Goal: Transaction & Acquisition: Register for event/course

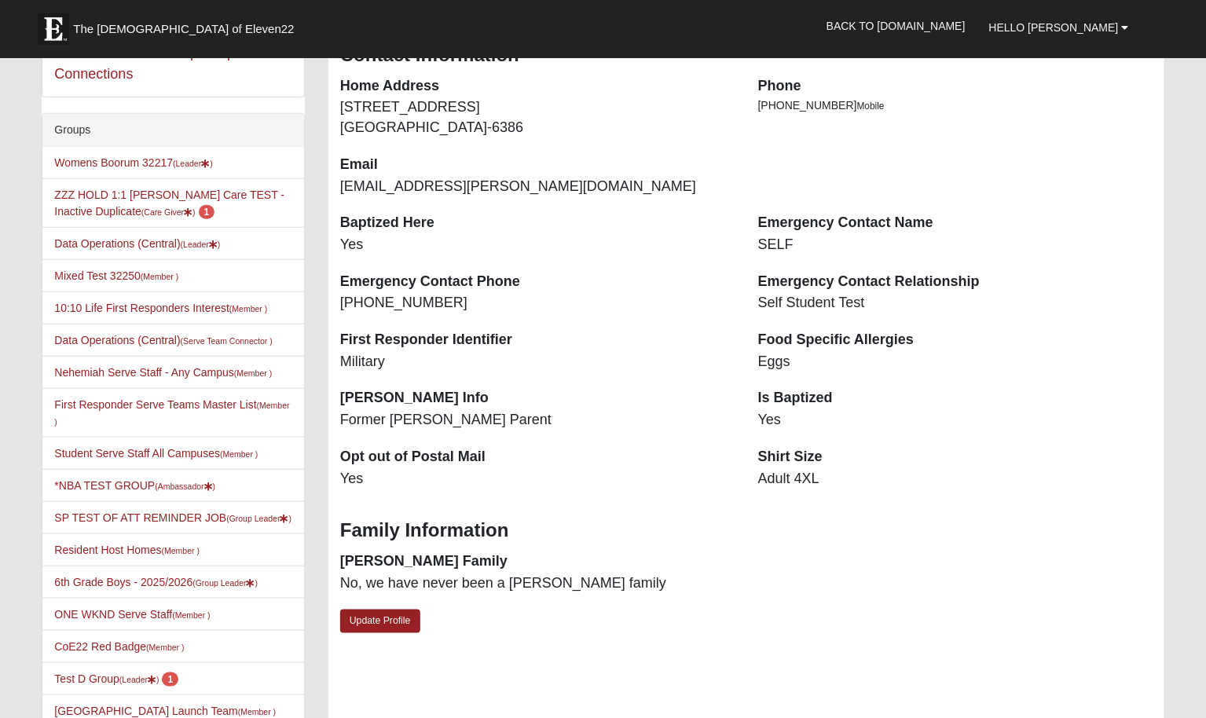
scroll to position [277, 0]
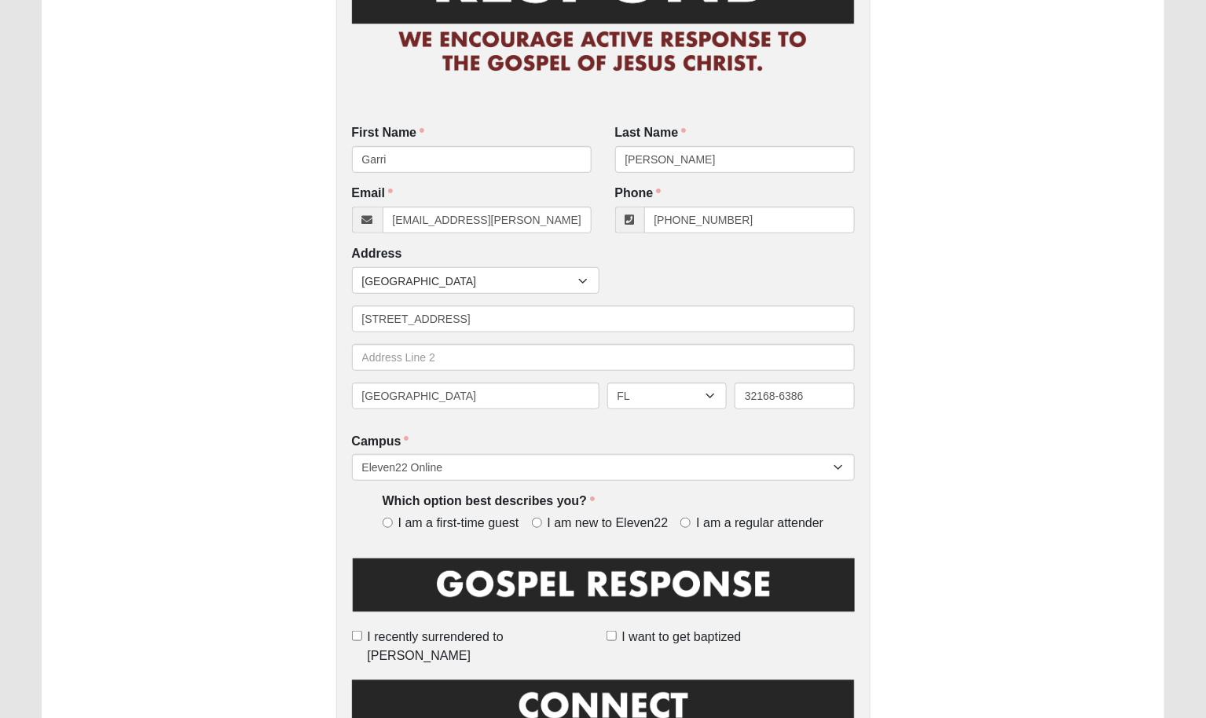
scroll to position [179, 0]
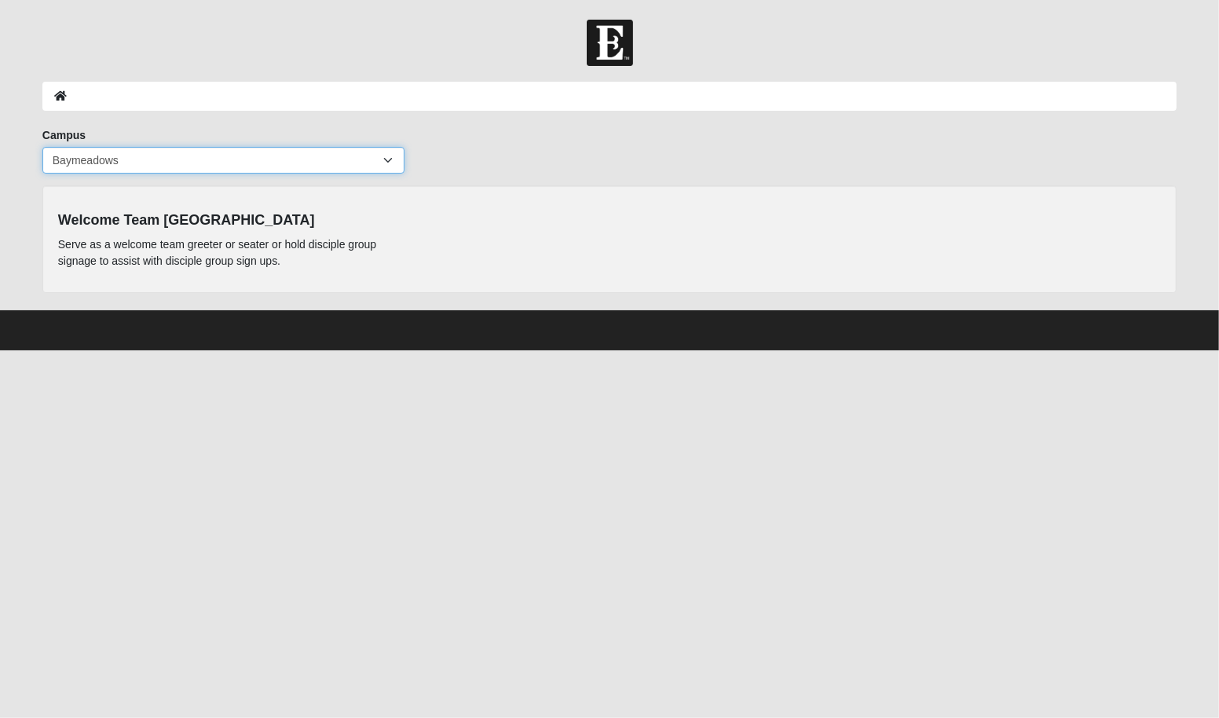
click at [225, 161] on select "Arlington Baymeadows Eleven22 Online Fleming Island Jesup Mandarin North Jax Or…" at bounding box center [223, 160] width 362 height 27
select select "19"
click at [42, 147] on select "Arlington Baymeadows Eleven22 Online Fleming Island Jesup Mandarin North Jax Or…" at bounding box center [223, 160] width 362 height 27
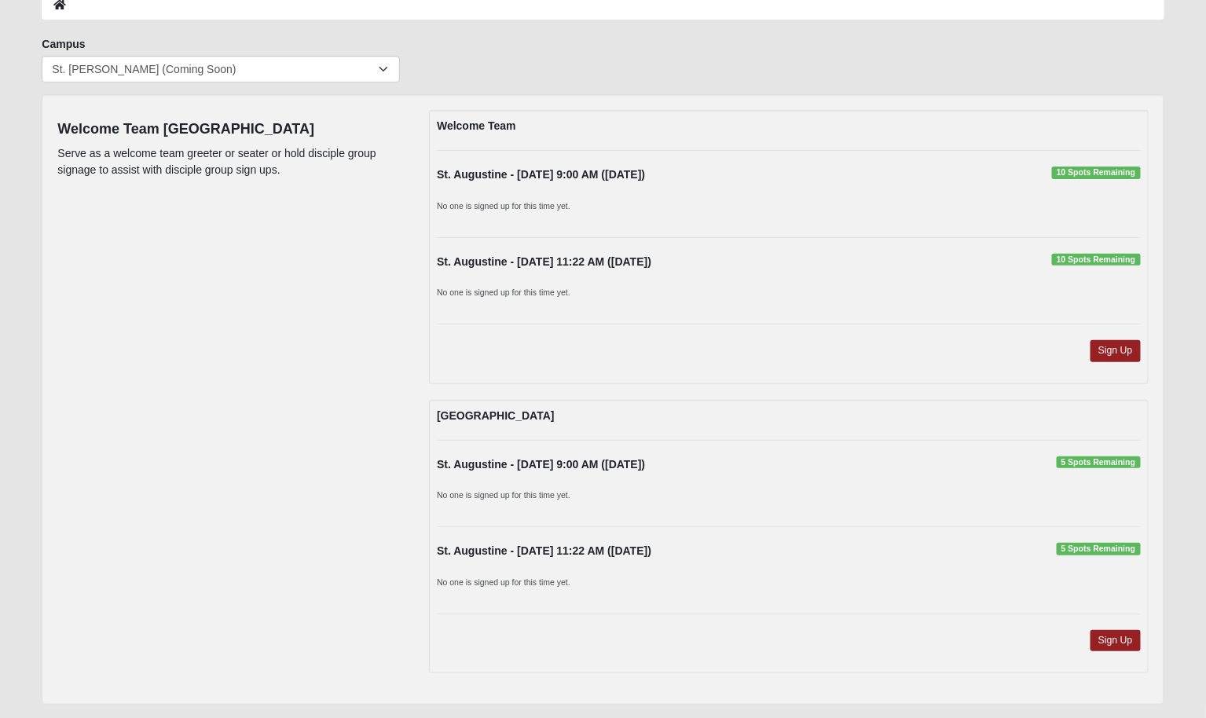
scroll to position [130, 0]
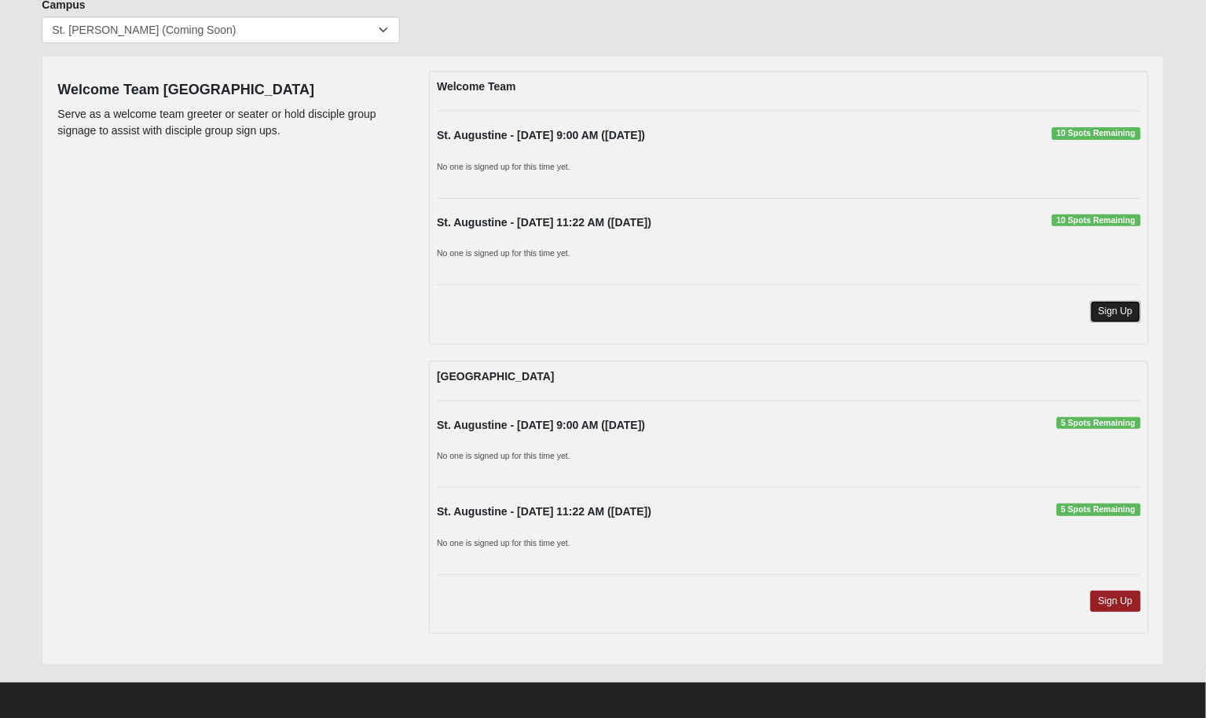
click at [1117, 306] on link "Sign Up" at bounding box center [1115, 311] width 50 height 21
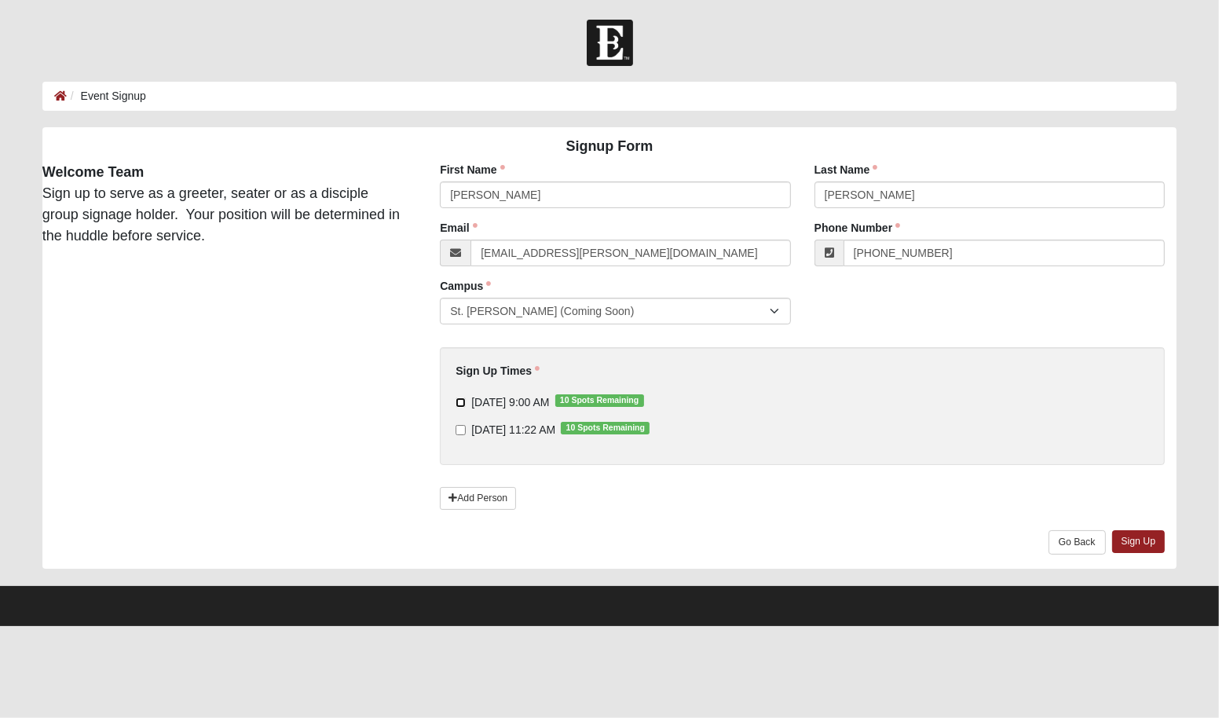
click at [460, 401] on input "11/2/2025 9:00 AM 10 Spots Remaining" at bounding box center [461, 402] width 10 height 10
checkbox input "true"
click at [1137, 540] on link "Sign Up" at bounding box center [1138, 541] width 53 height 23
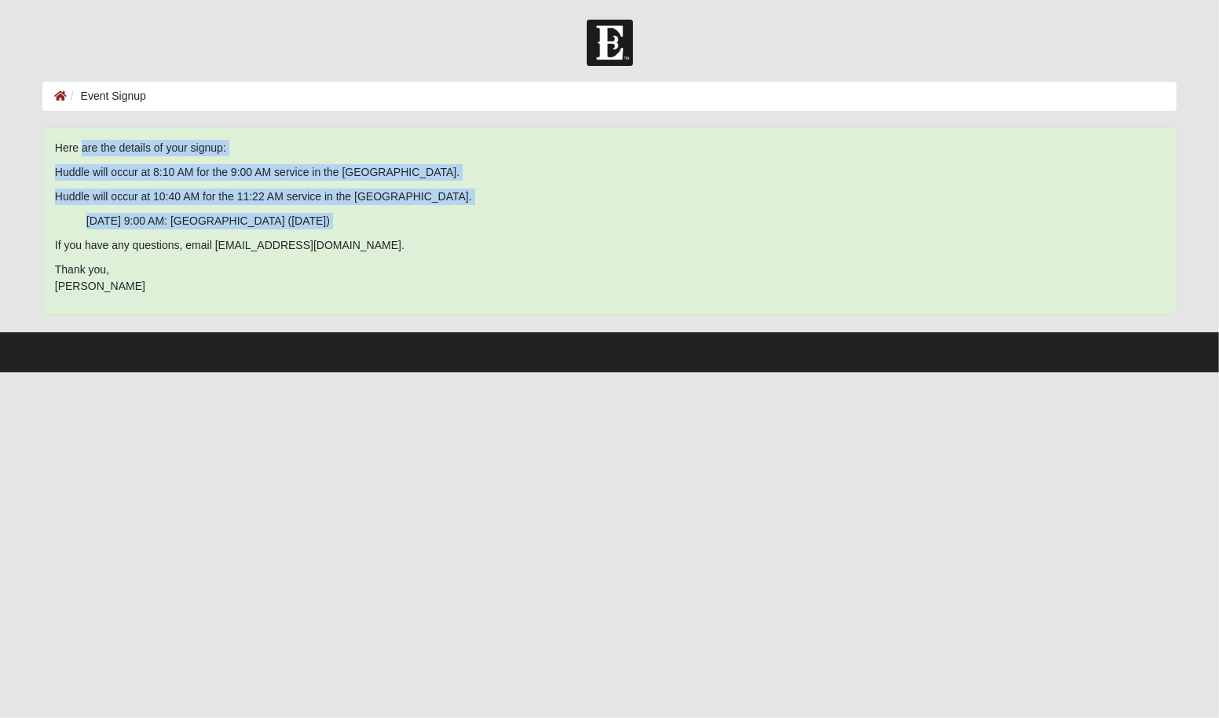
drag, startPoint x: 53, startPoint y: 146, endPoint x: 362, endPoint y: 232, distance: 321.1
click at [362, 232] on div "Here are the details of your signup: Huddle will occur at 8:10 AM for the 9:00 …" at bounding box center [609, 221] width 1134 height 188
drag, startPoint x: 80, startPoint y: 244, endPoint x: 182, endPoint y: 130, distance: 152.4
click at [344, 252] on div "Here are the details of your signup: Huddle will occur at 8:10 AM for the 9:00 …" at bounding box center [609, 221] width 1134 height 188
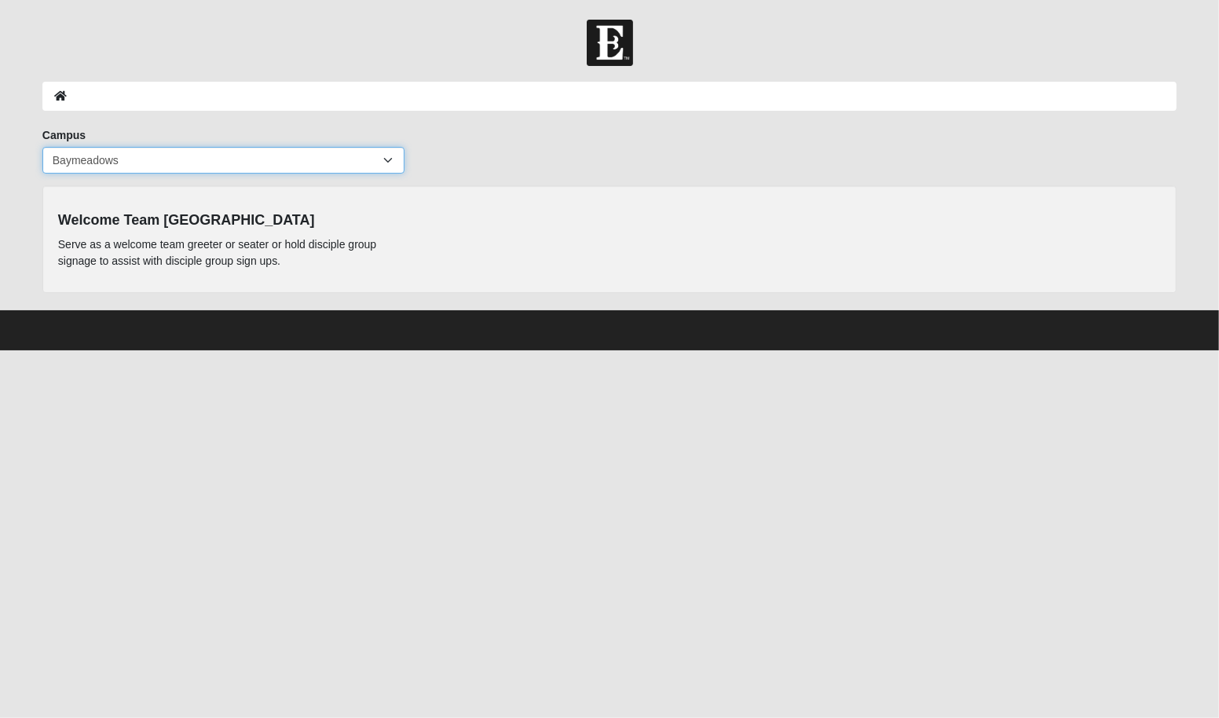
click at [286, 155] on select "Arlington Baymeadows Eleven22 Online Fleming Island Jesup Mandarin North Jax Or…" at bounding box center [223, 160] width 362 height 27
select select "19"
click at [42, 147] on select "Arlington Baymeadows Eleven22 Online Fleming Island Jesup Mandarin North Jax Or…" at bounding box center [223, 160] width 362 height 27
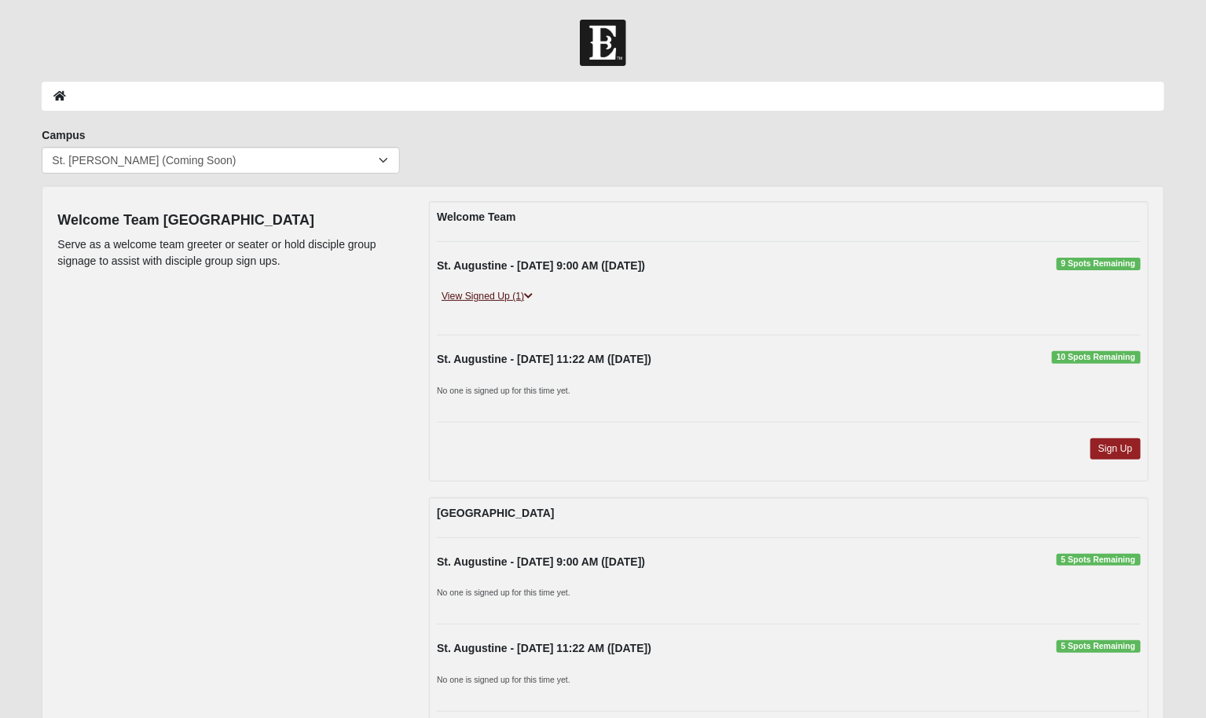
click at [489, 294] on link "View Signed Up (1)" at bounding box center [487, 296] width 101 height 16
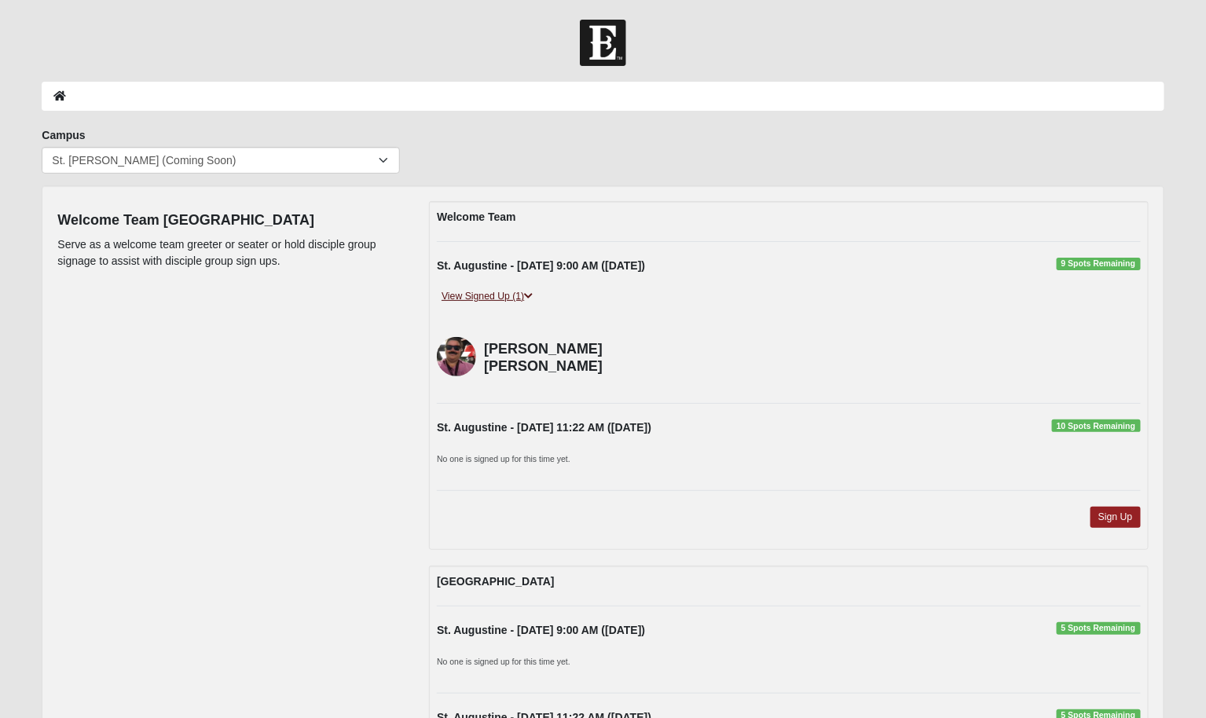
click at [473, 291] on link "View Signed Up (1)" at bounding box center [487, 296] width 101 height 16
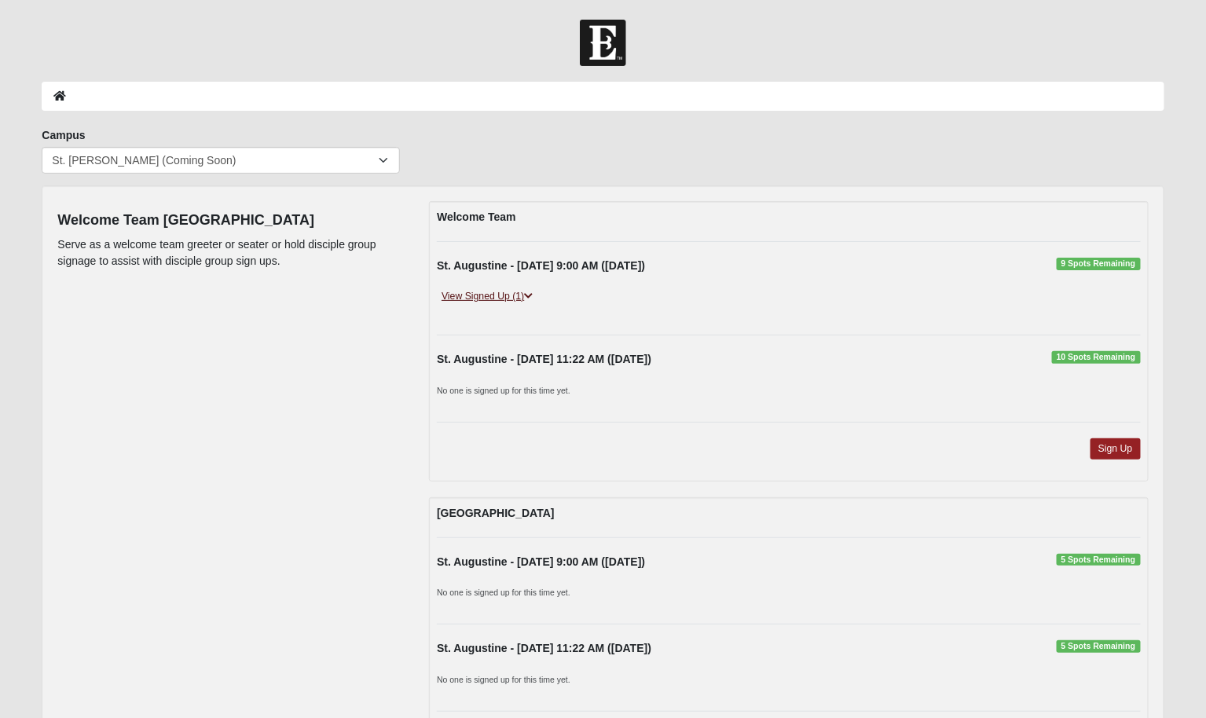
click at [473, 291] on link "View Signed Up (1)" at bounding box center [487, 296] width 101 height 16
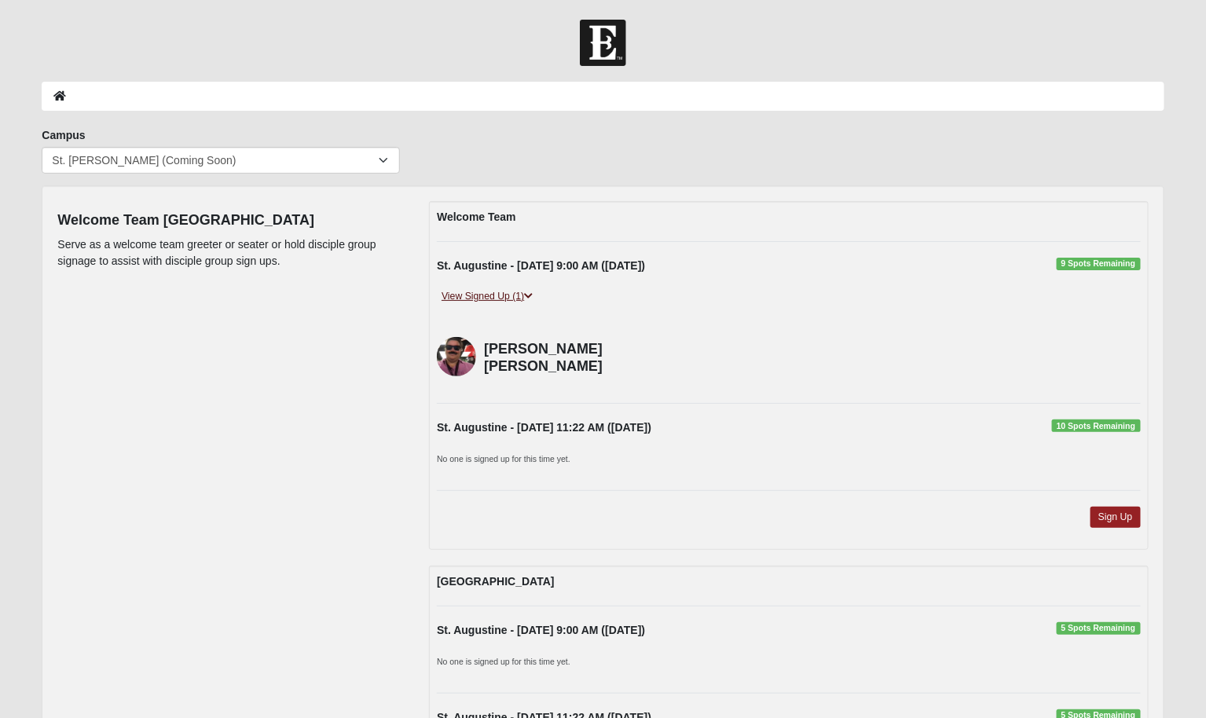
click at [473, 291] on link "View Signed Up (1)" at bounding box center [487, 296] width 101 height 16
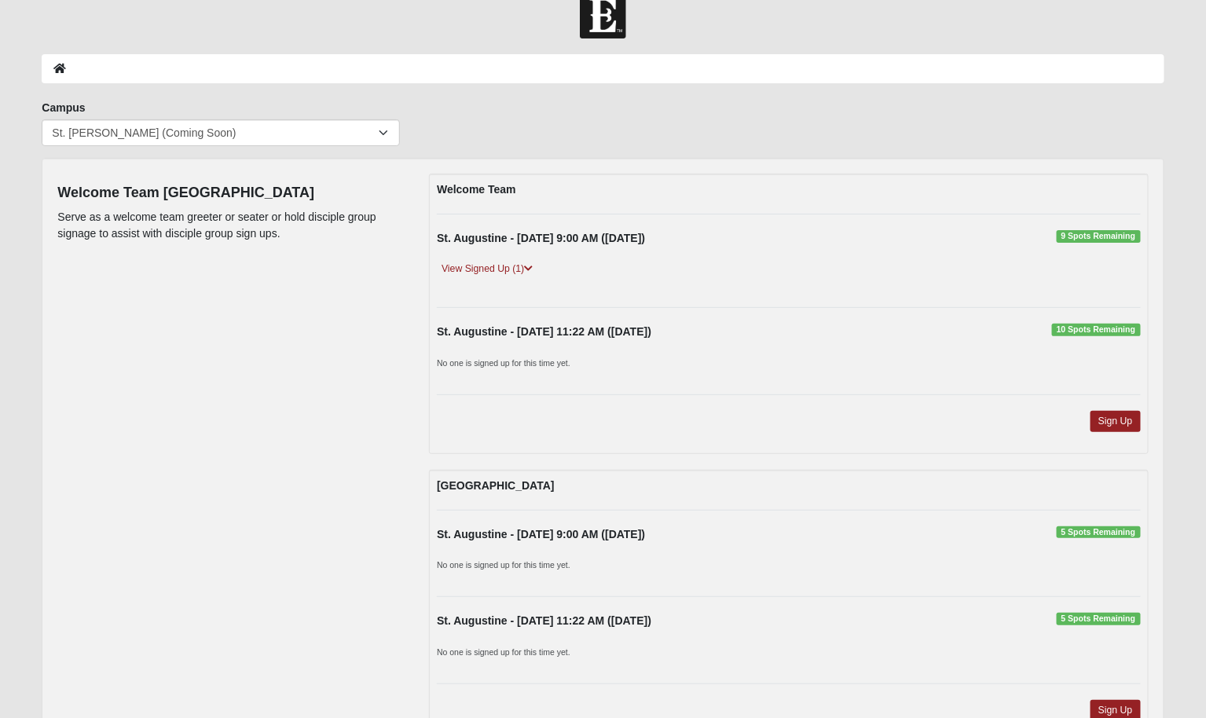
scroll to position [30, 0]
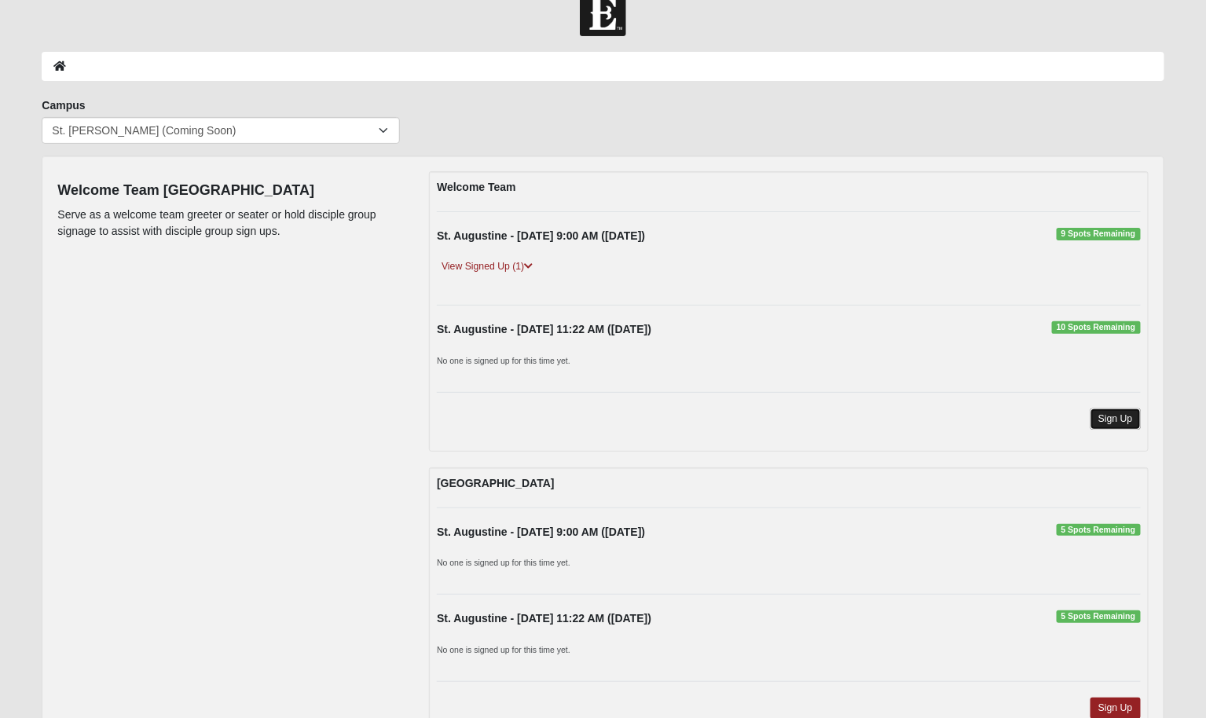
click at [1115, 419] on link "Sign Up" at bounding box center [1115, 418] width 50 height 21
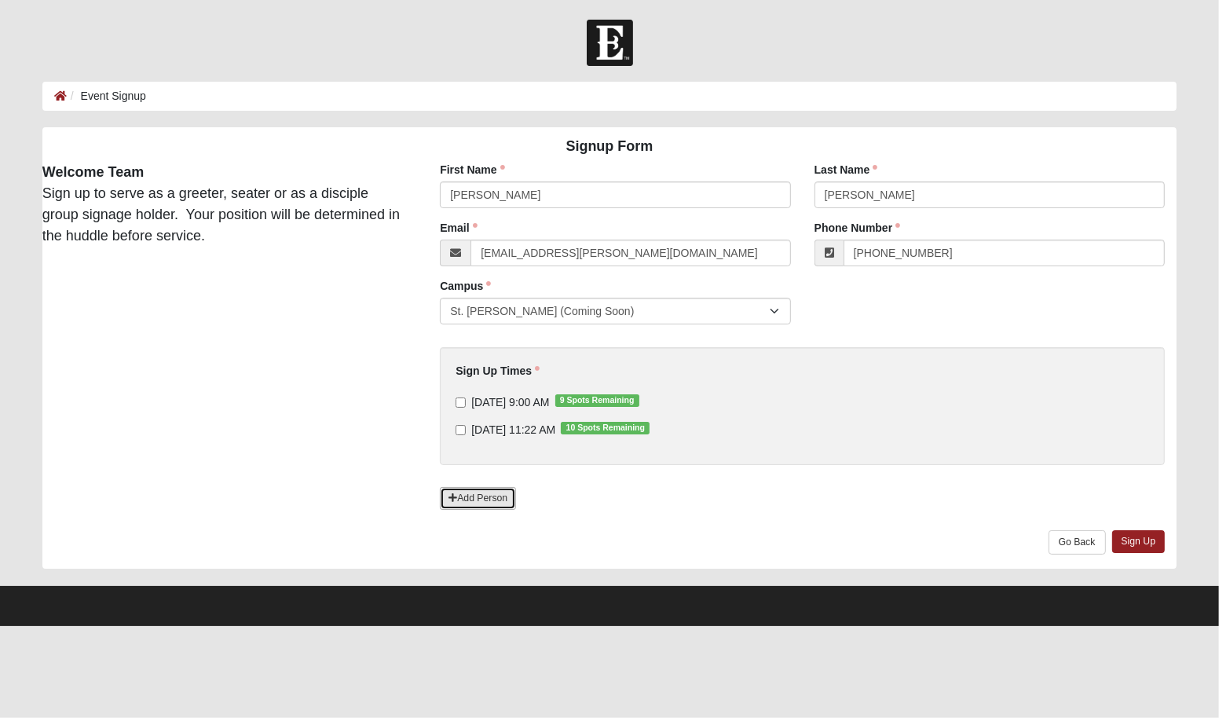
click at [478, 500] on link "Add Person" at bounding box center [478, 498] width 76 height 23
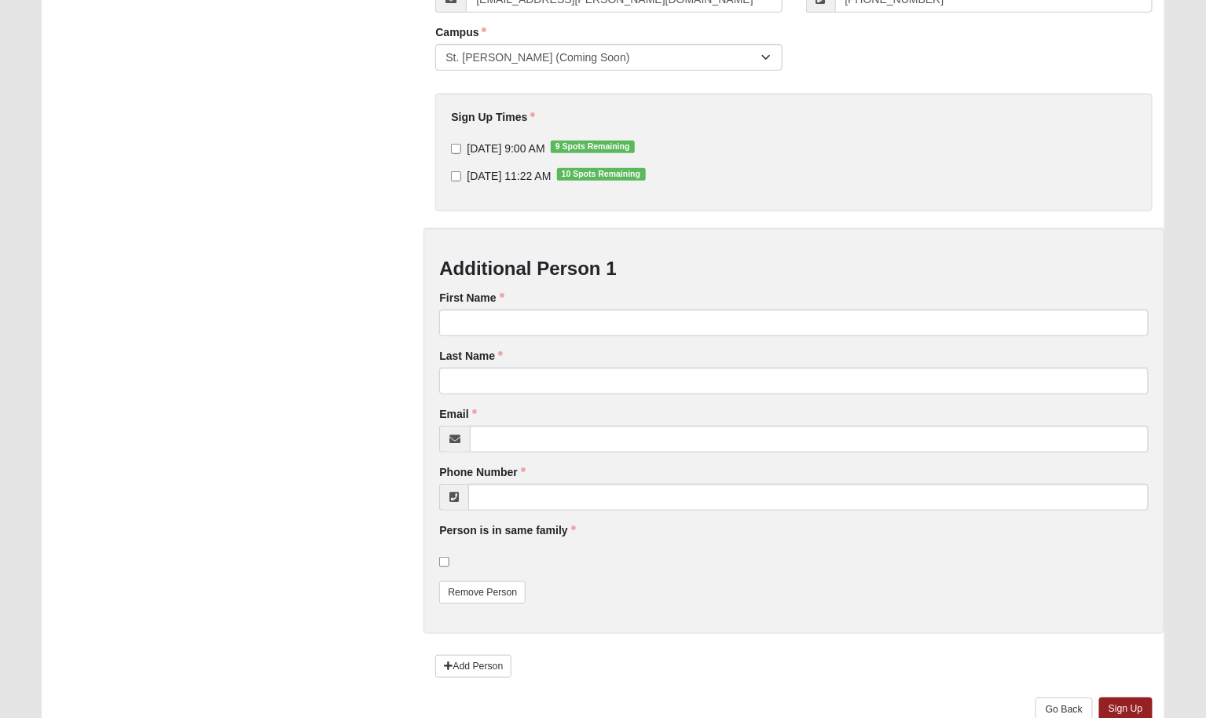
scroll to position [326, 0]
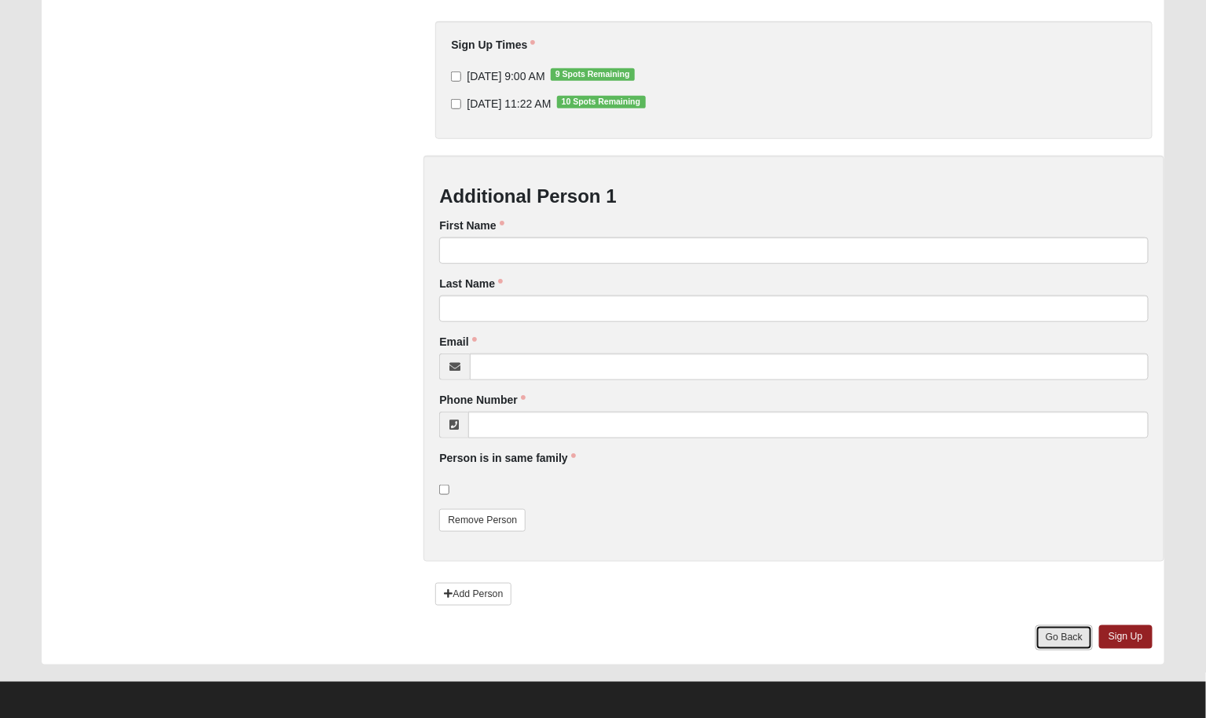
click at [1065, 632] on link "Go Back" at bounding box center [1063, 637] width 57 height 24
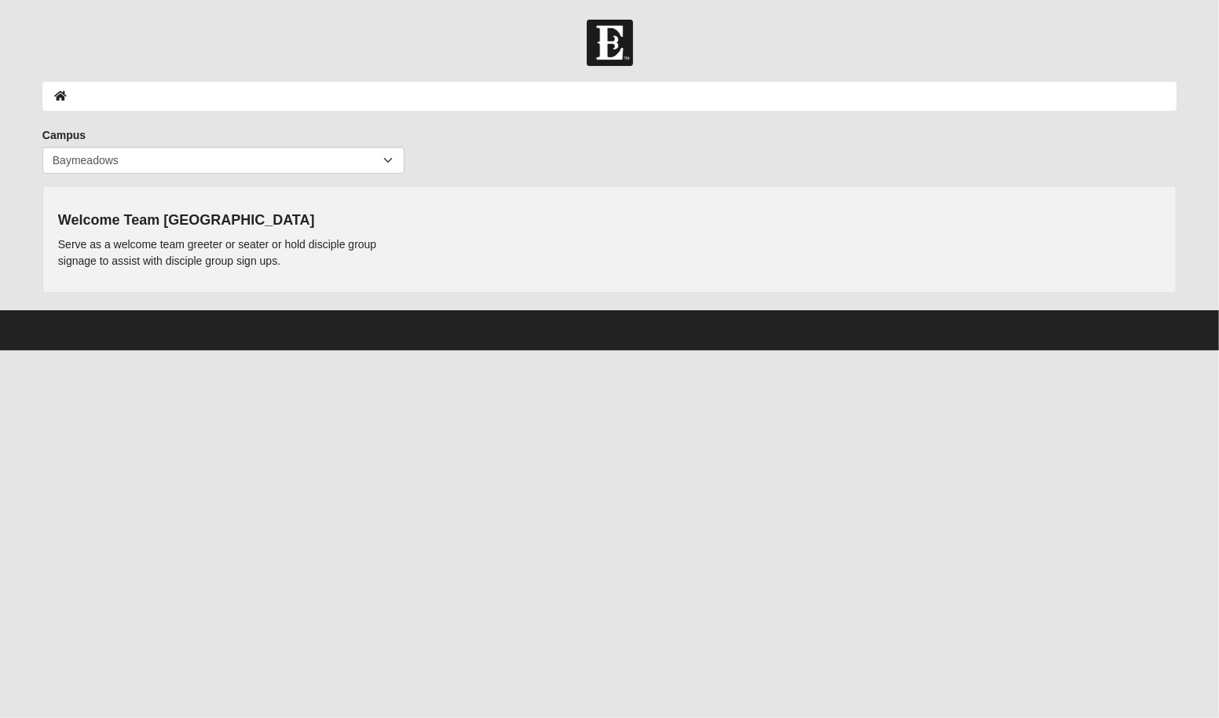
click at [591, 262] on div "Welcome Team St. Augustine Serve as a welcome team greeter or seater or hold di…" at bounding box center [609, 239] width 1126 height 76
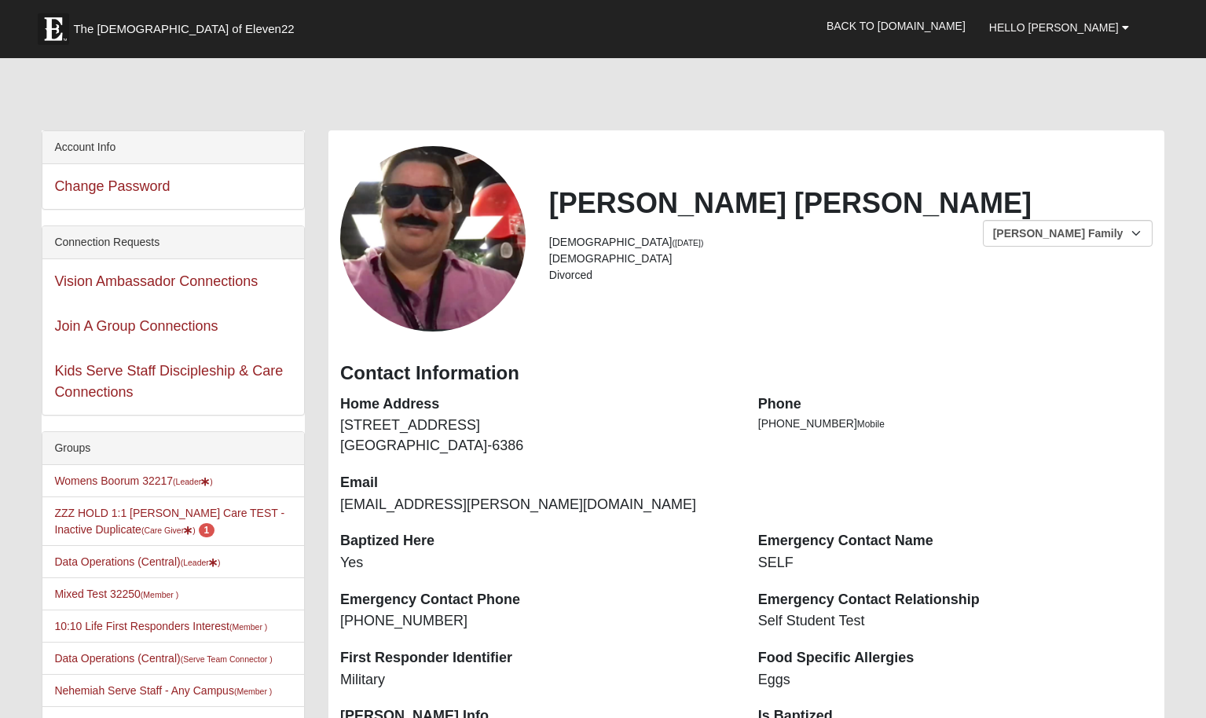
scroll to position [277, 0]
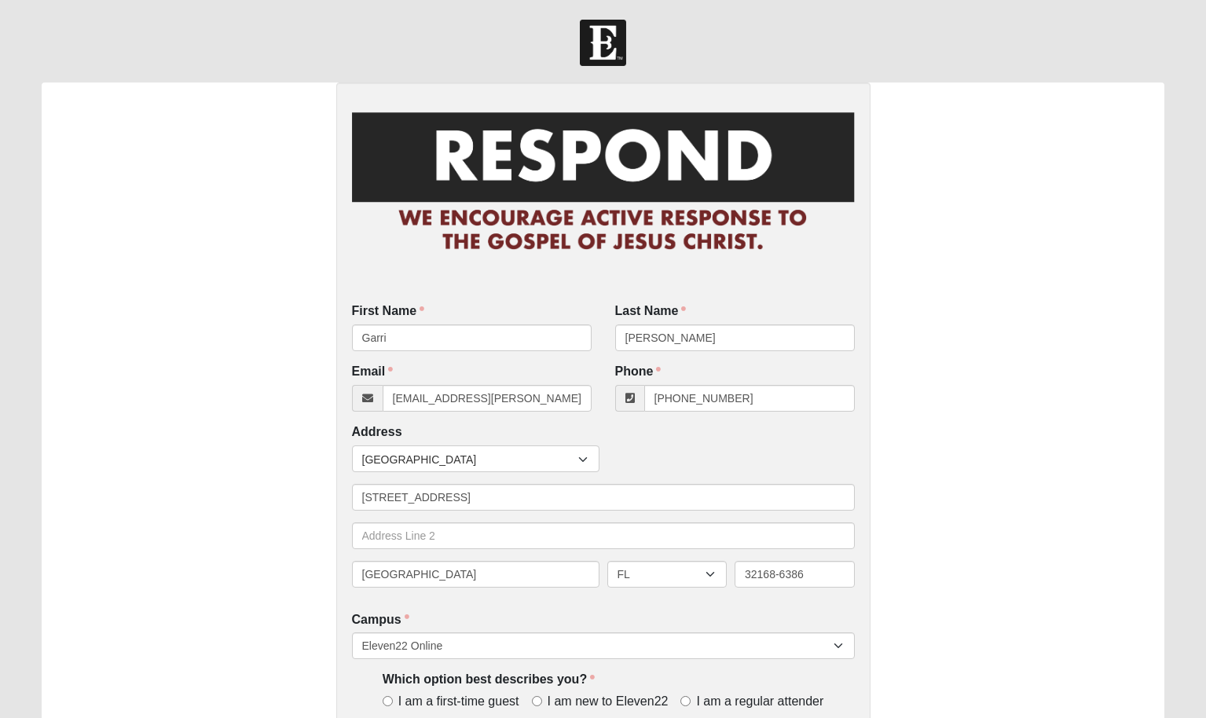
scroll to position [179, 0]
